Goal: Task Accomplishment & Management: Manage account settings

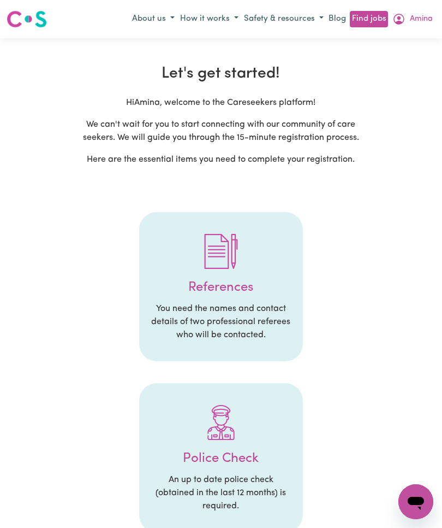
click at [411, 14] on span "Amina" at bounding box center [421, 19] width 23 height 12
click at [400, 61] on link "My Dashboard" at bounding box center [392, 61] width 86 height 21
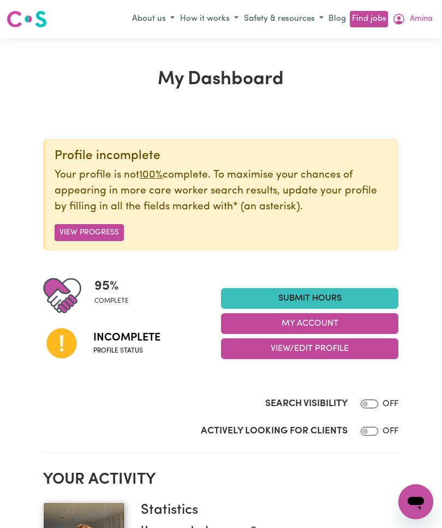
click at [318, 341] on button "View/Edit Profile" at bounding box center [310, 348] width 178 height 21
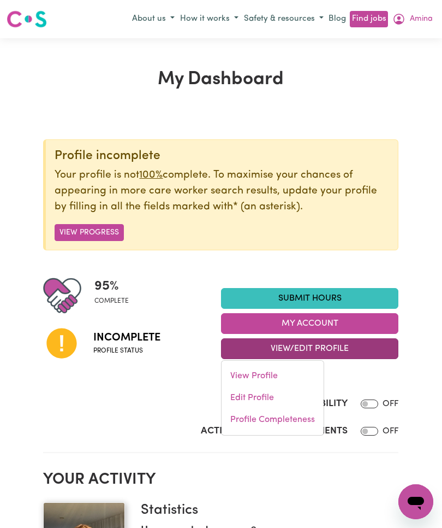
click at [258, 392] on link "Edit Profile" at bounding box center [273, 398] width 102 height 22
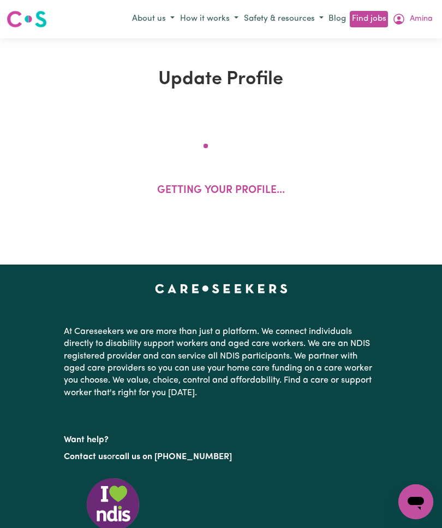
select select "[DEMOGRAPHIC_DATA]"
select select "[DEMOGRAPHIC_DATA] Citizen"
select select "Studying a healthcare related degree or qualification"
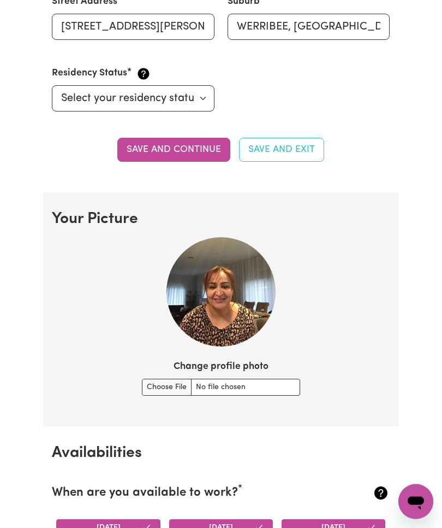
scroll to position [589, 0]
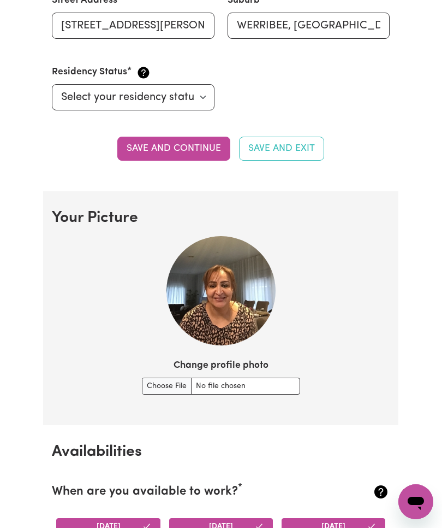
click at [256, 362] on label "Change profile photo" at bounding box center [221, 365] width 95 height 14
click at [256, 377] on input "Change profile photo" at bounding box center [221, 385] width 158 height 17
type input "C:\fakepath\image.jpg"
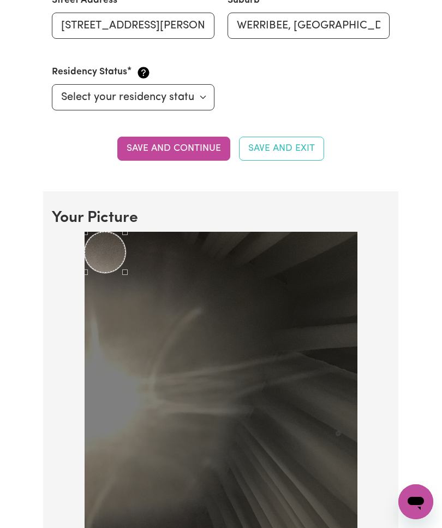
click at [199, 149] on button "Save and continue" at bounding box center [173, 149] width 113 height 24
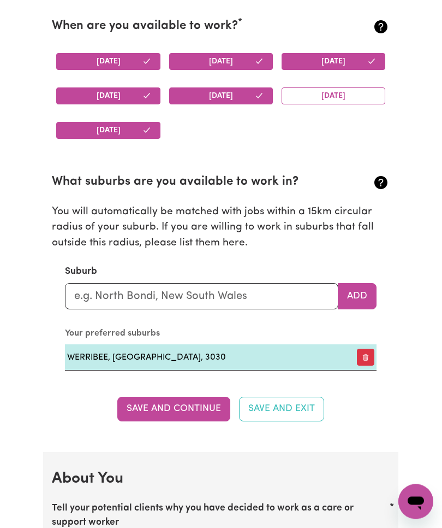
scroll to position [1339, 0]
